Goal: Information Seeking & Learning: Learn about a topic

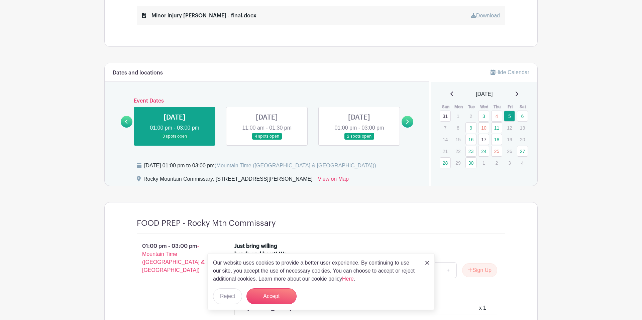
scroll to position [377, 0]
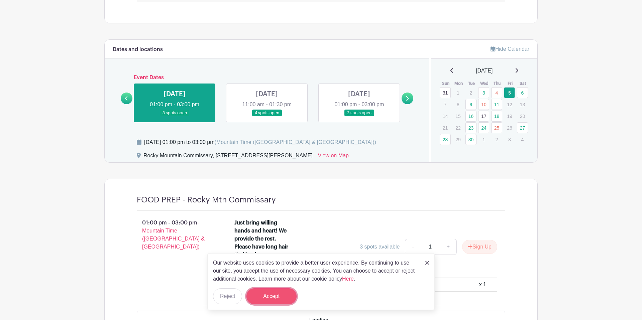
click at [264, 295] on button "Accept" at bounding box center [271, 296] width 50 height 16
click at [273, 292] on form "Accept" at bounding box center [271, 296] width 50 height 16
click at [423, 261] on div "Our website uses cookies to provide a better user experience. By continuing to …" at bounding box center [320, 281] width 227 height 57
click at [427, 263] on img at bounding box center [427, 263] width 4 height 4
click at [426, 264] on img at bounding box center [427, 263] width 4 height 4
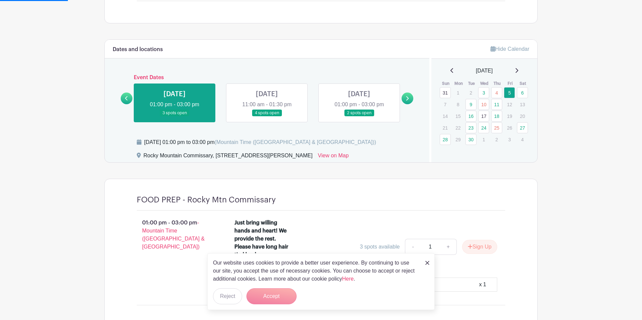
click at [279, 295] on form "Accept" at bounding box center [271, 296] width 50 height 16
click at [532, 208] on div "FOOD PREP - Rocky Mtn Commissary 01:00 pm - 03:00 pm - Mountain Time ([GEOGRAPH…" at bounding box center [320, 253] width 433 height 148
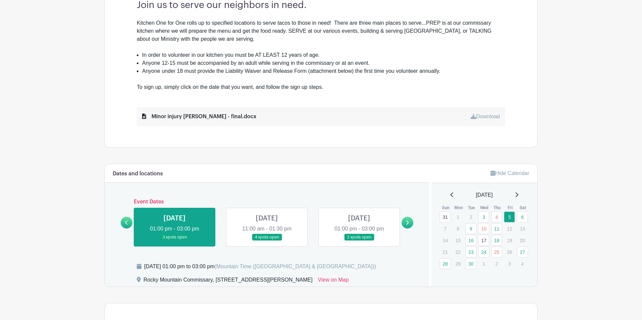
scroll to position [283, 0]
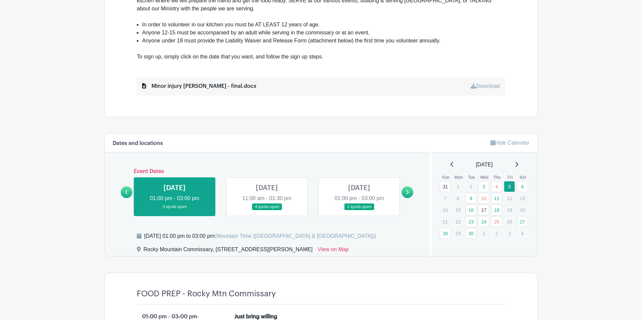
click at [411, 191] on link at bounding box center [407, 192] width 12 height 12
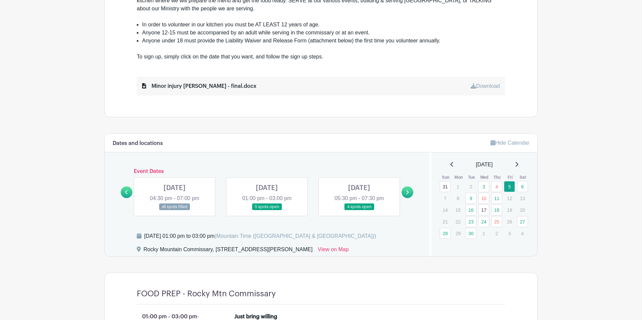
click at [411, 191] on link at bounding box center [407, 192] width 12 height 12
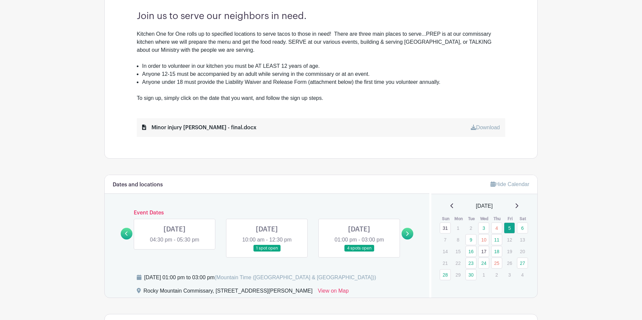
scroll to position [85, 0]
